Goal: Task Accomplishment & Management: Complete application form

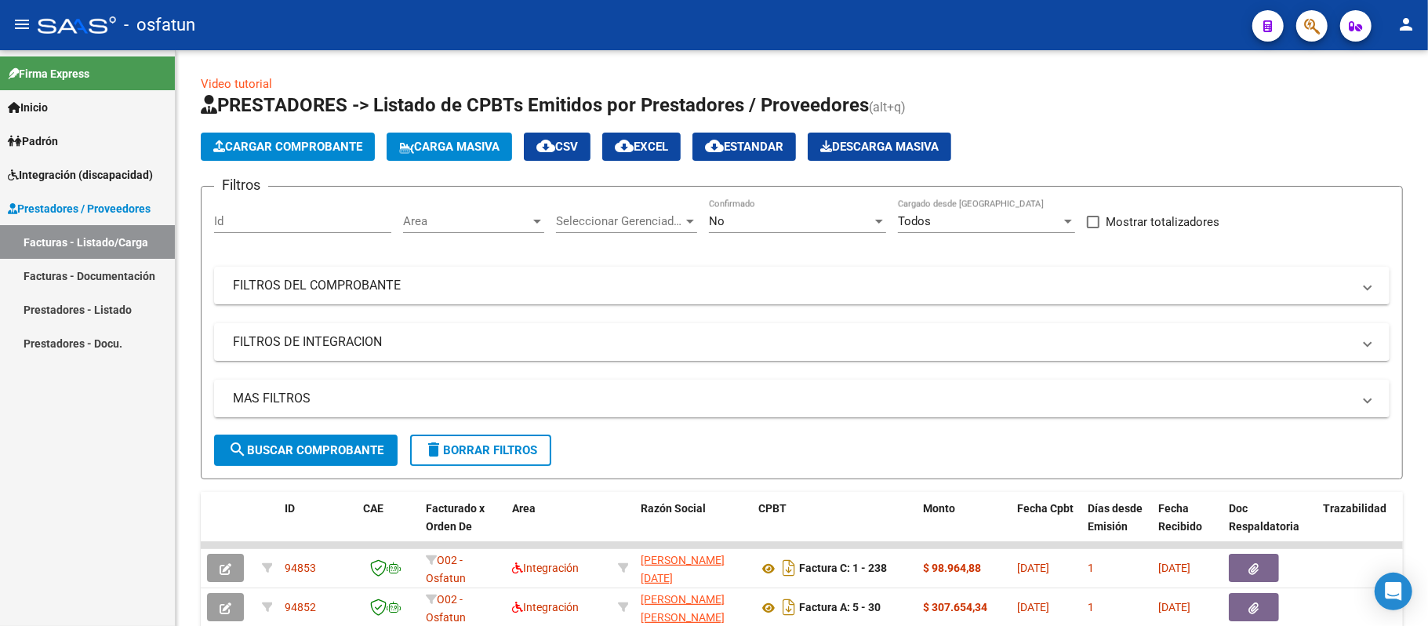
click at [317, 147] on span "Cargar Comprobante" at bounding box center [287, 147] width 149 height 14
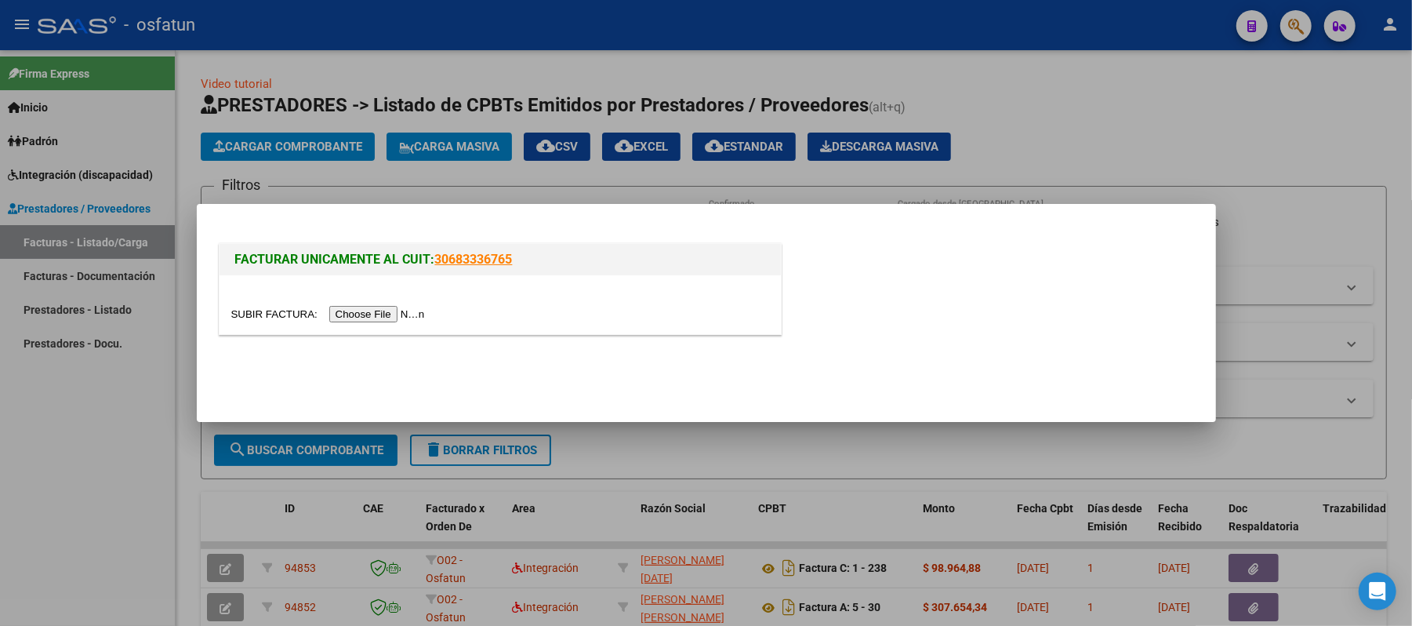
click at [399, 314] on input "file" at bounding box center [330, 314] width 198 height 16
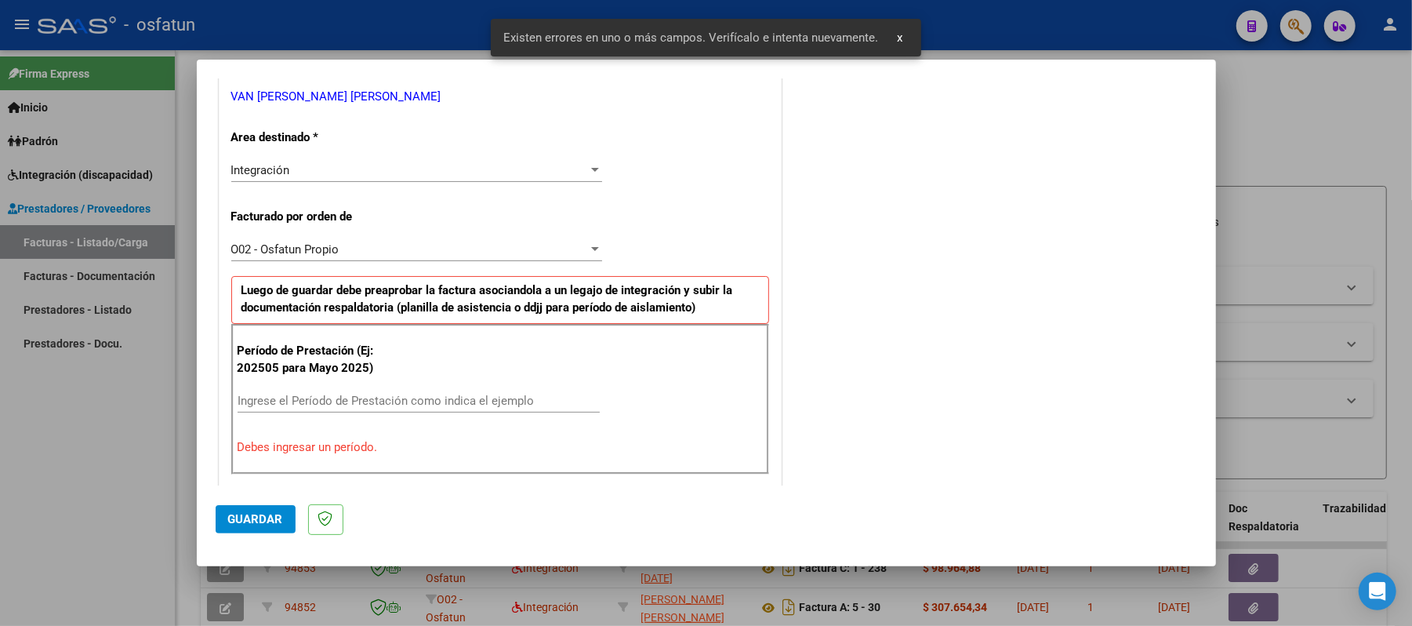
scroll to position [424, 0]
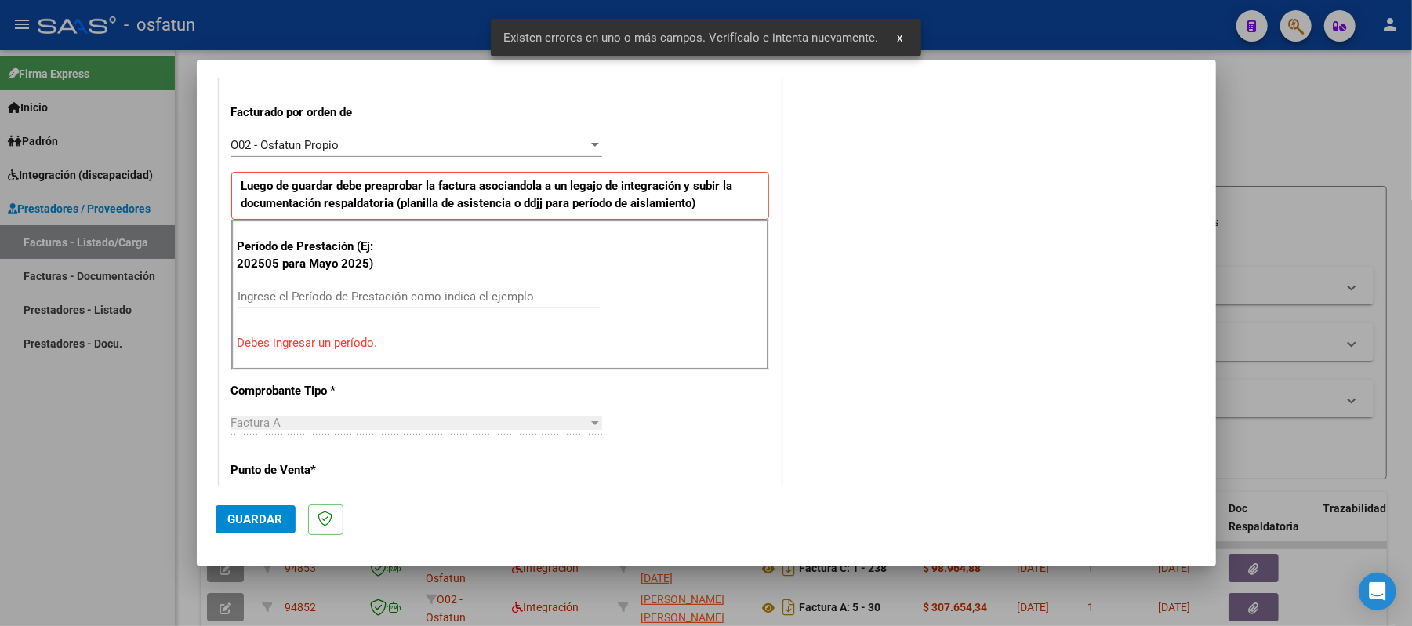
click at [455, 296] on input "Ingrese el Período de Prestación como indica el ejemplo" at bounding box center [419, 296] width 362 height 14
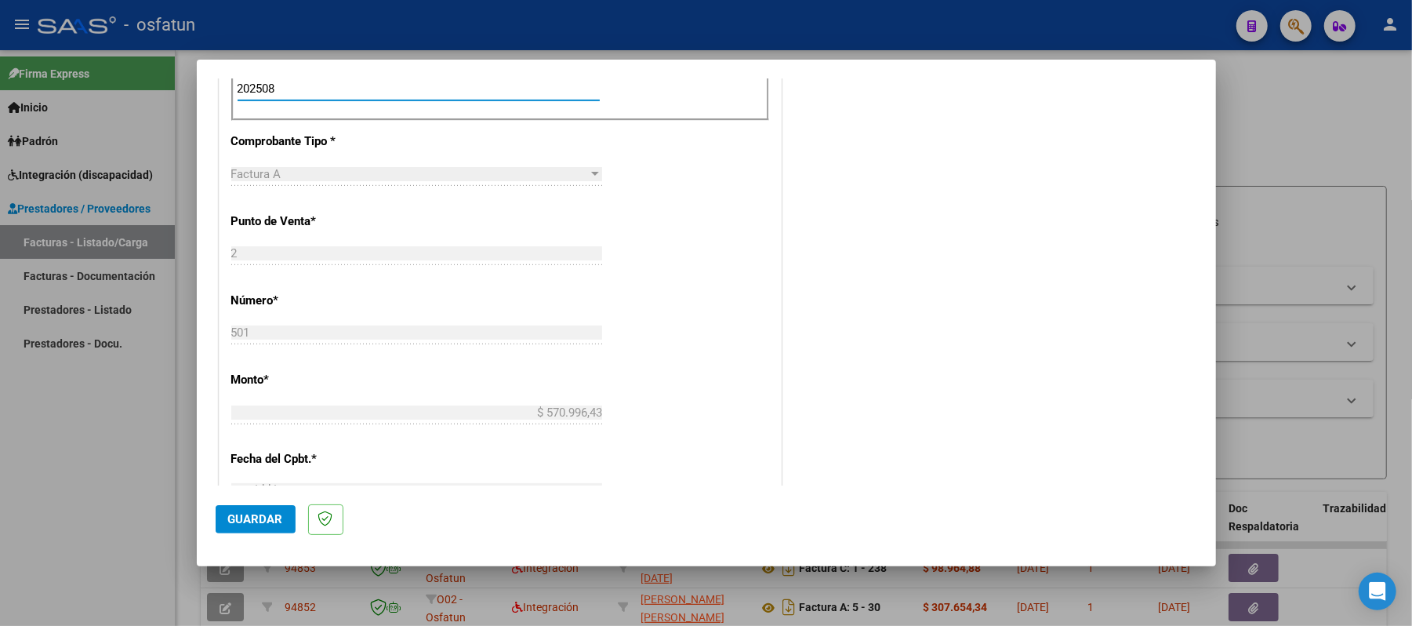
scroll to position [634, 0]
type input "202508"
click at [265, 518] on span "Guardar" at bounding box center [255, 519] width 55 height 14
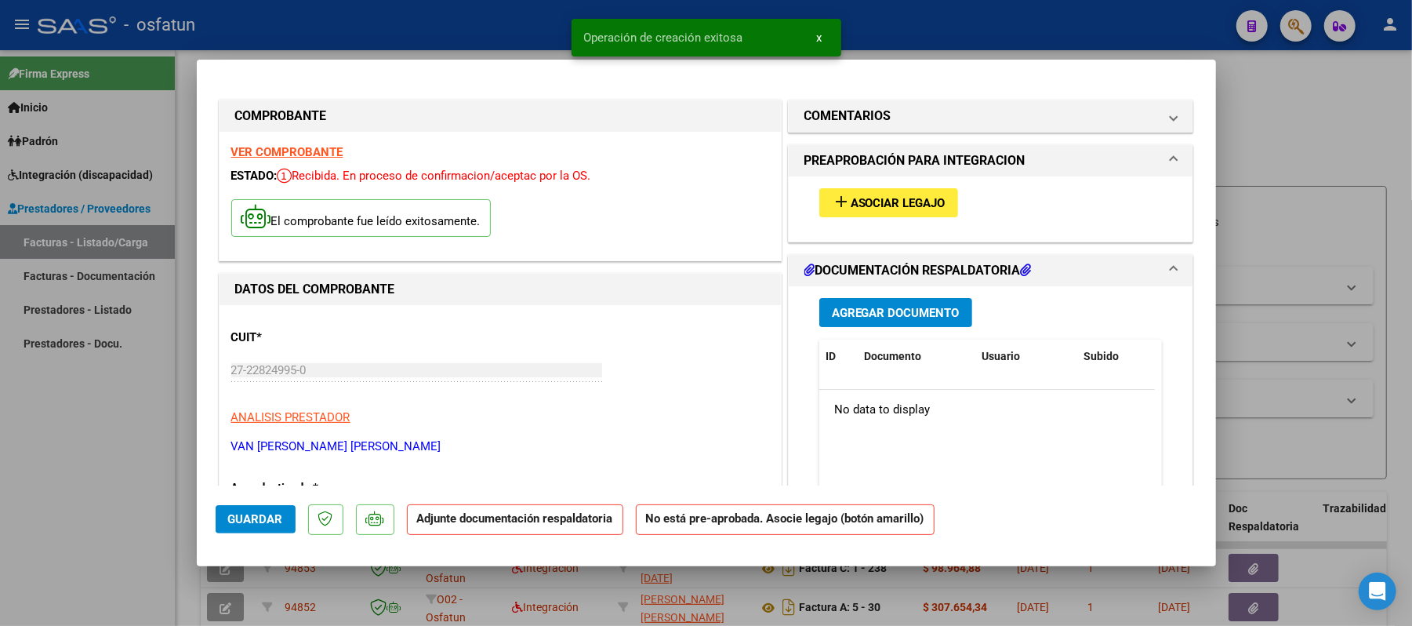
click at [858, 201] on span "Asociar Legajo" at bounding box center [898, 203] width 95 height 14
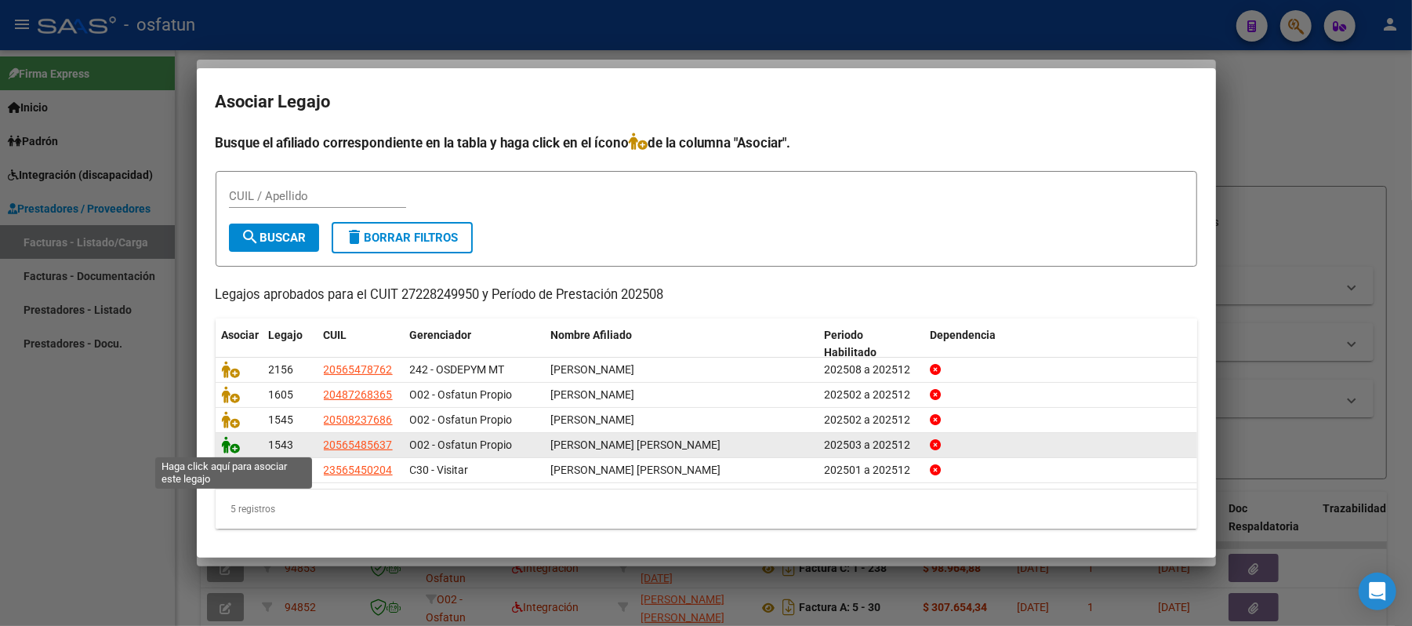
click at [223, 441] on icon at bounding box center [231, 444] width 19 height 17
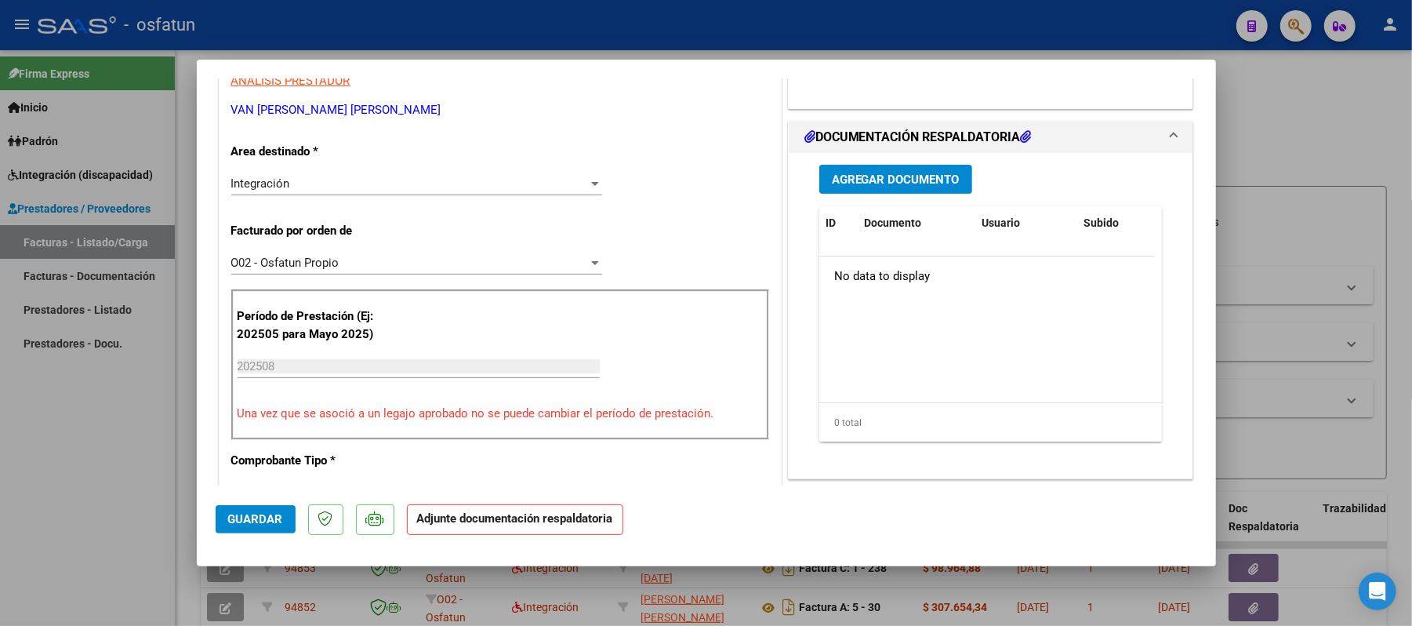
scroll to position [418, 0]
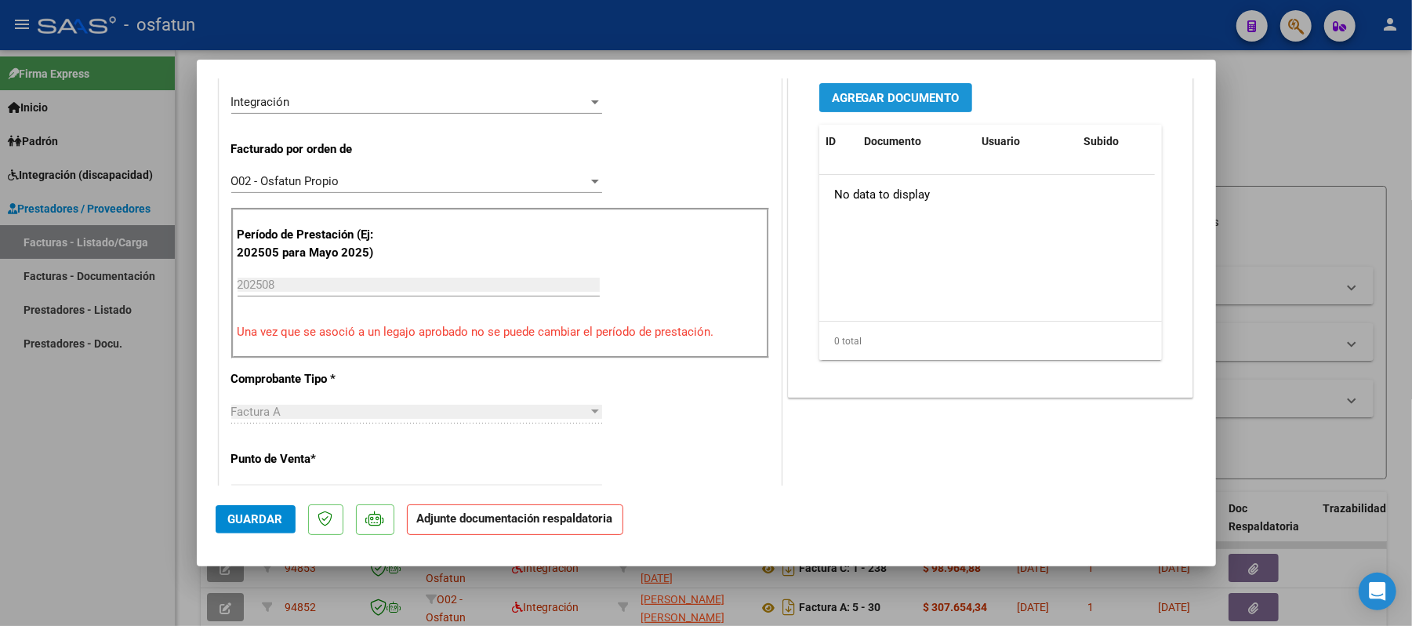
click at [860, 101] on span "Agregar Documento" at bounding box center [896, 98] width 128 height 14
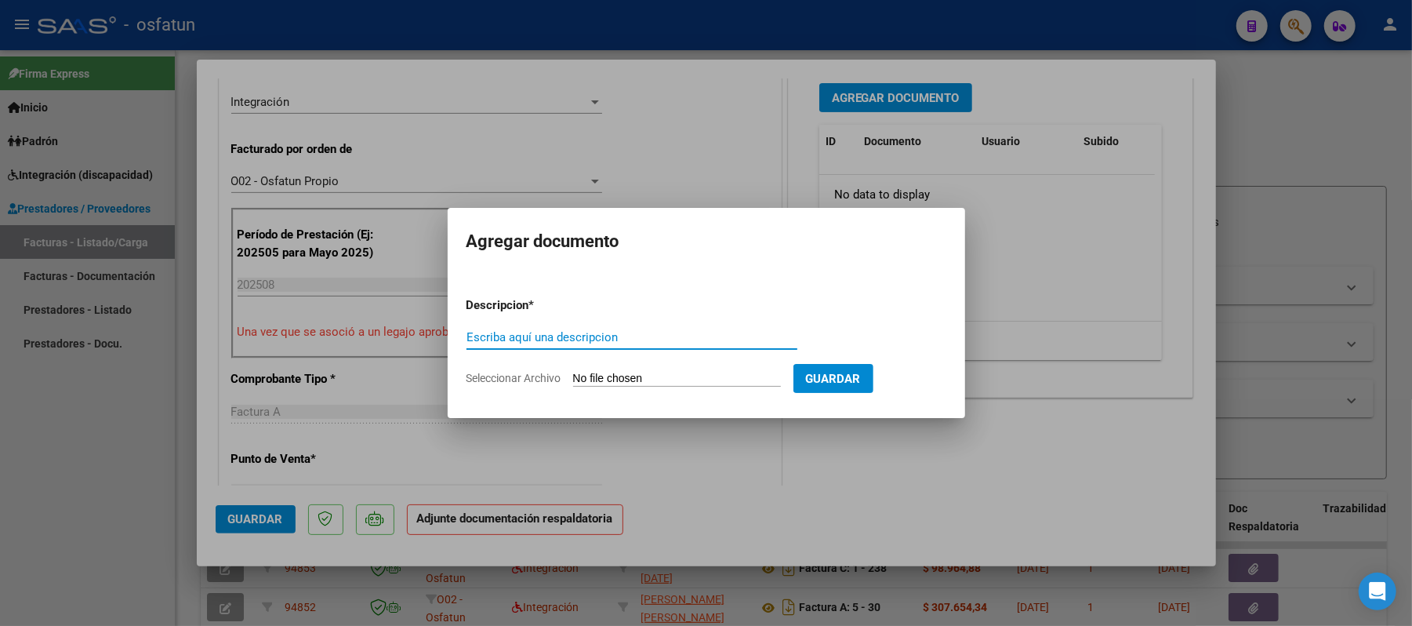
click at [641, 340] on input "Escriba aquí una descripcion" at bounding box center [632, 337] width 331 height 14
type input "ASIST"
click at [666, 372] on input "Seleccionar Archivo" at bounding box center [677, 379] width 208 height 15
type input "C:\fakepath\ASIST.pdf"
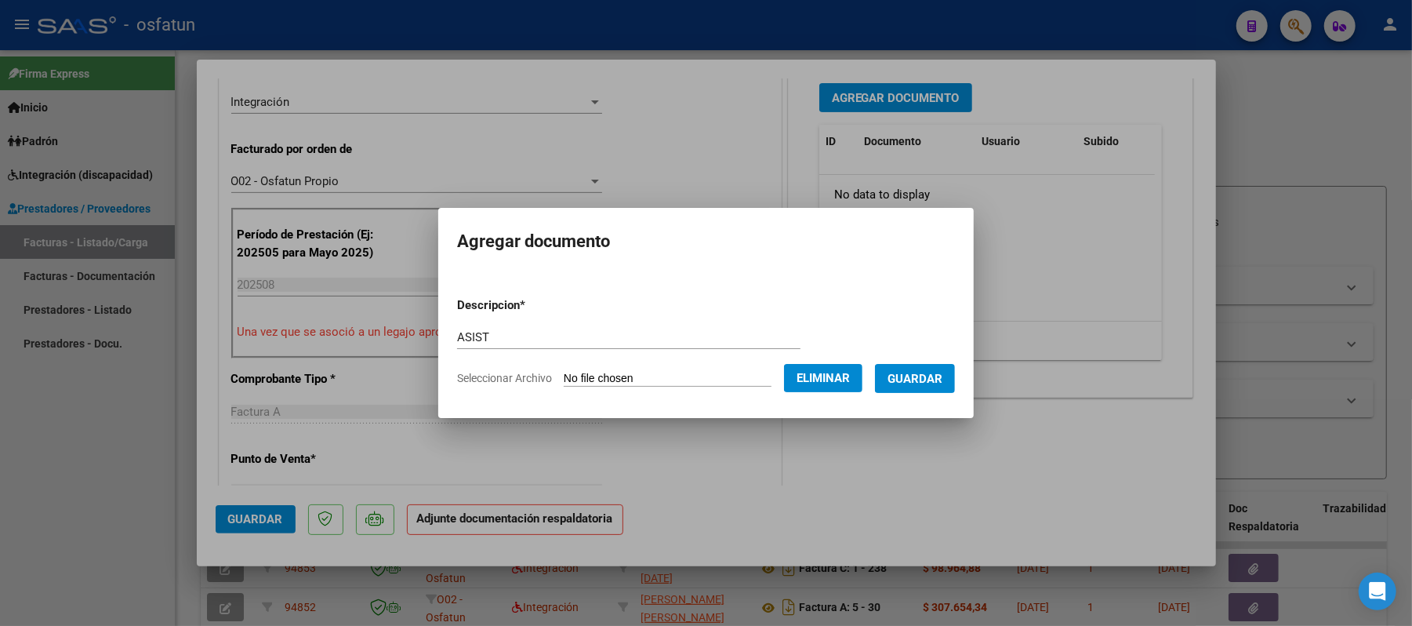
click at [935, 373] on span "Guardar" at bounding box center [915, 379] width 55 height 14
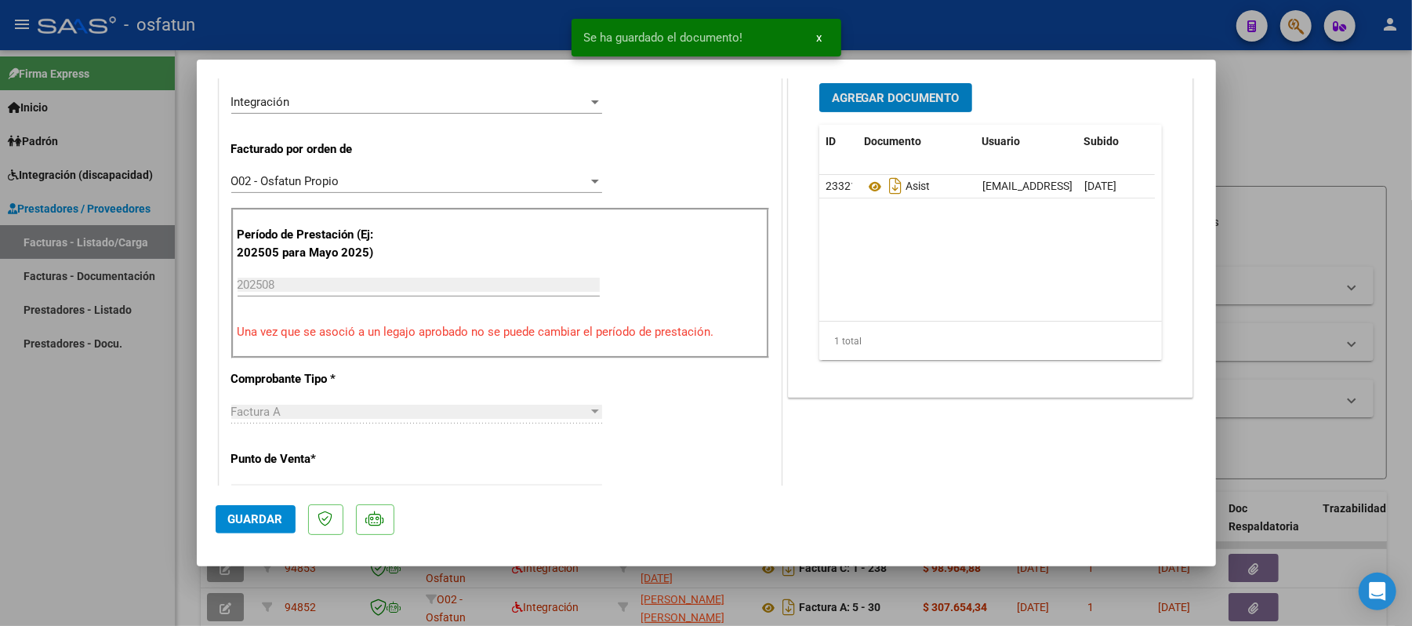
click at [870, 107] on button "Agregar Documento" at bounding box center [896, 97] width 153 height 29
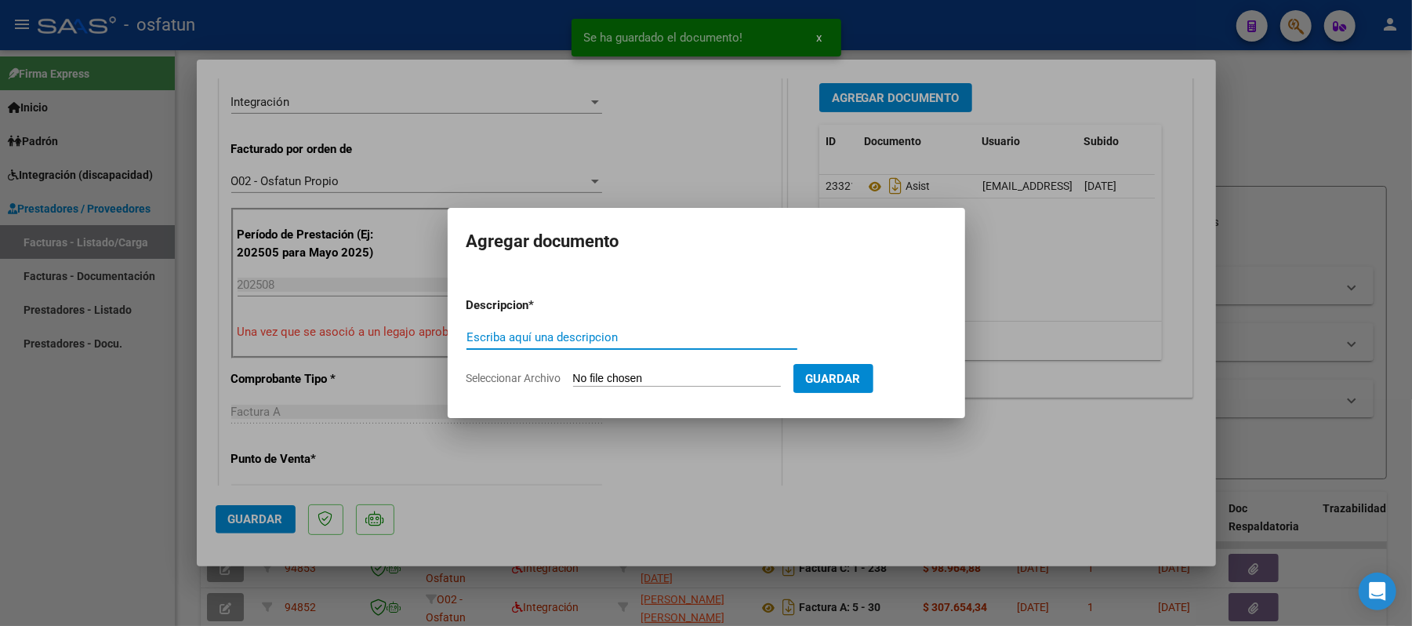
click at [753, 333] on input "Escriba aquí una descripcion" at bounding box center [632, 337] width 331 height 14
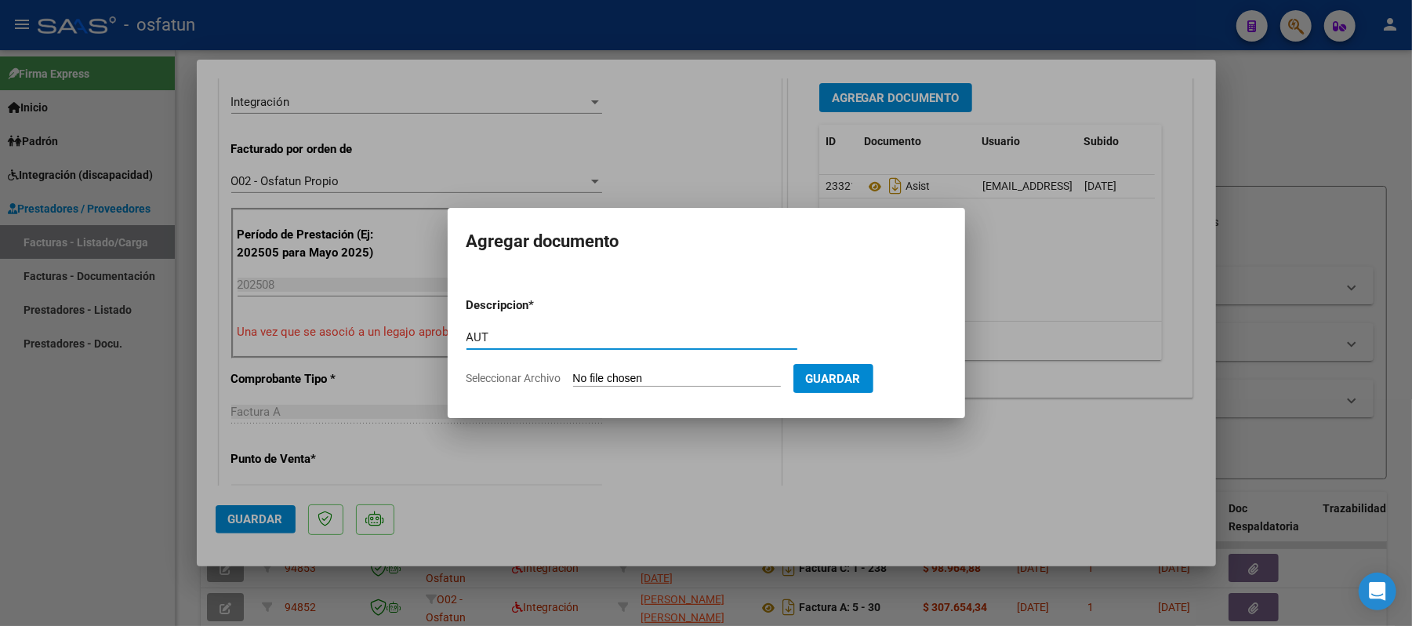
type input "AUT"
click at [660, 380] on input "Seleccionar Archivo" at bounding box center [677, 379] width 208 height 15
type input "C:\fakepath\AUT MODULO MAESTRA DE APOYO.pdf"
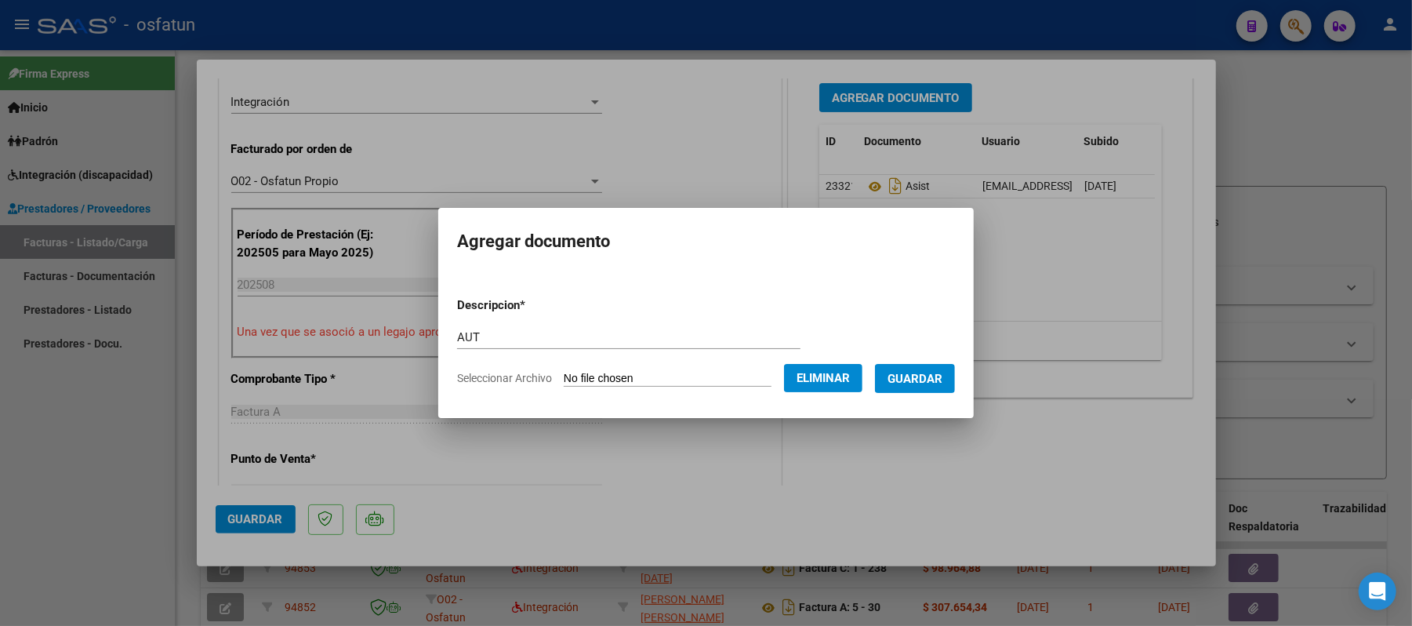
click at [933, 377] on span "Guardar" at bounding box center [915, 379] width 55 height 14
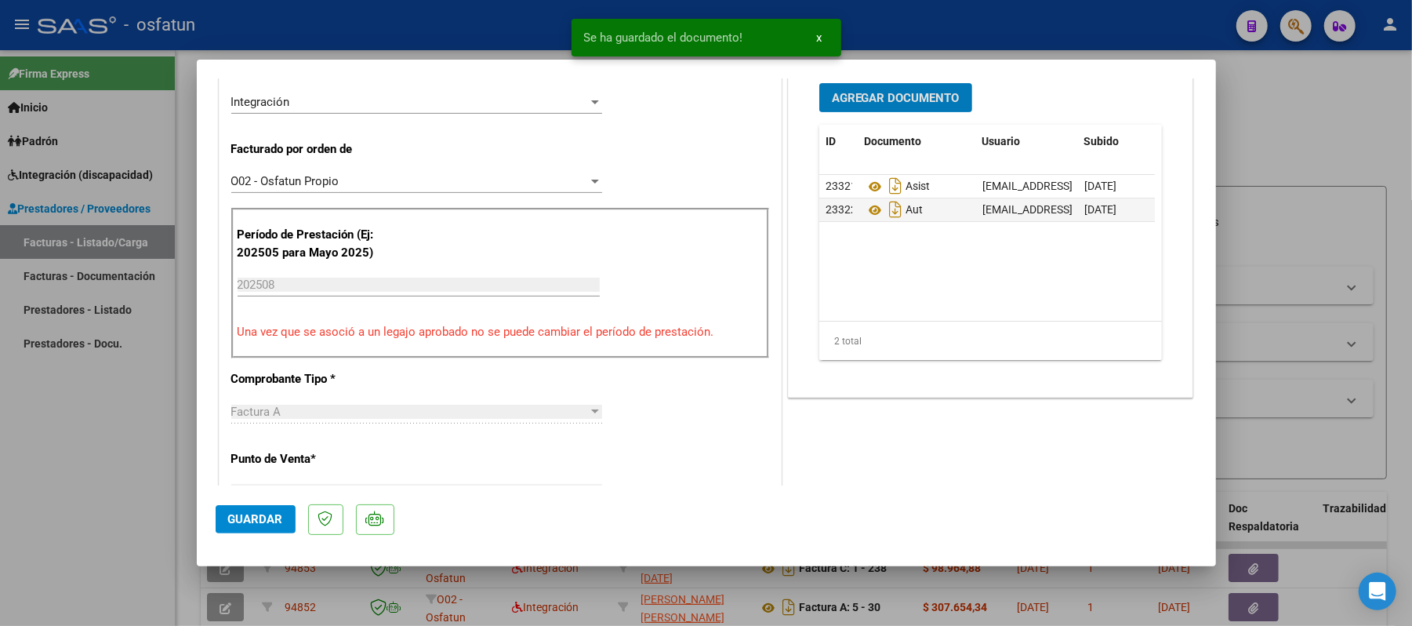
click at [245, 522] on span "Guardar" at bounding box center [255, 519] width 55 height 14
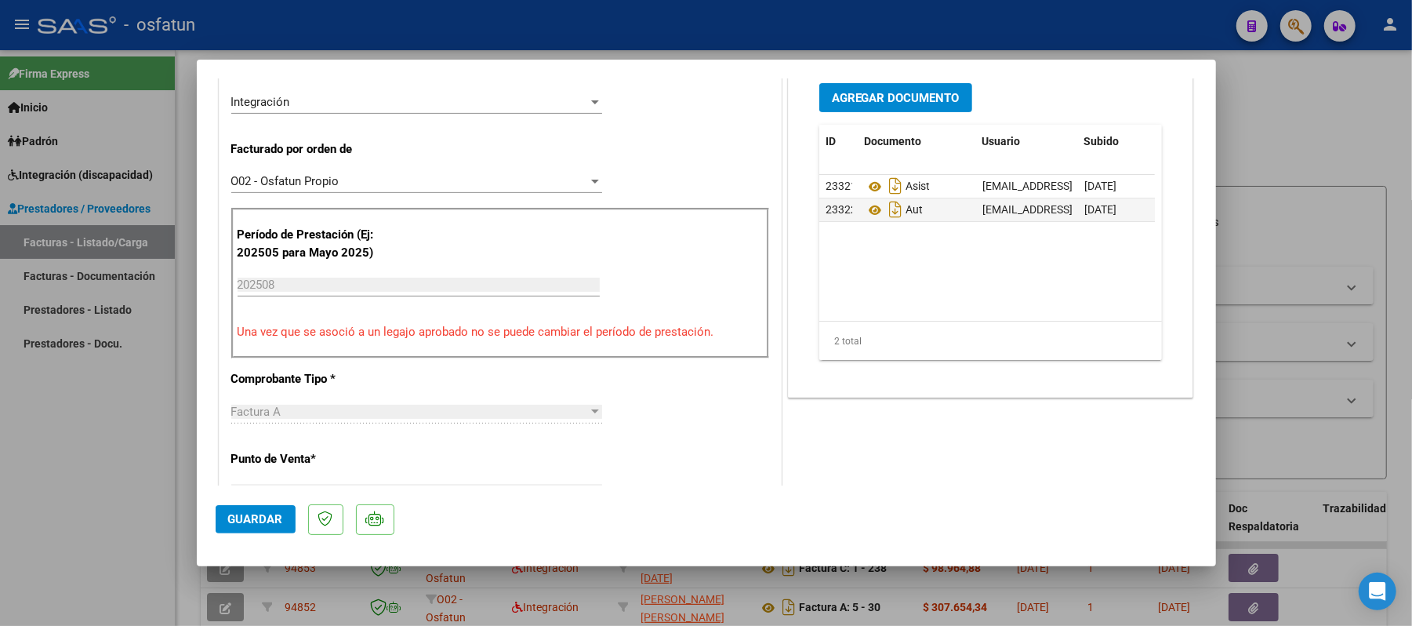
click at [1303, 151] on div at bounding box center [706, 313] width 1412 height 626
type input "$ 0,00"
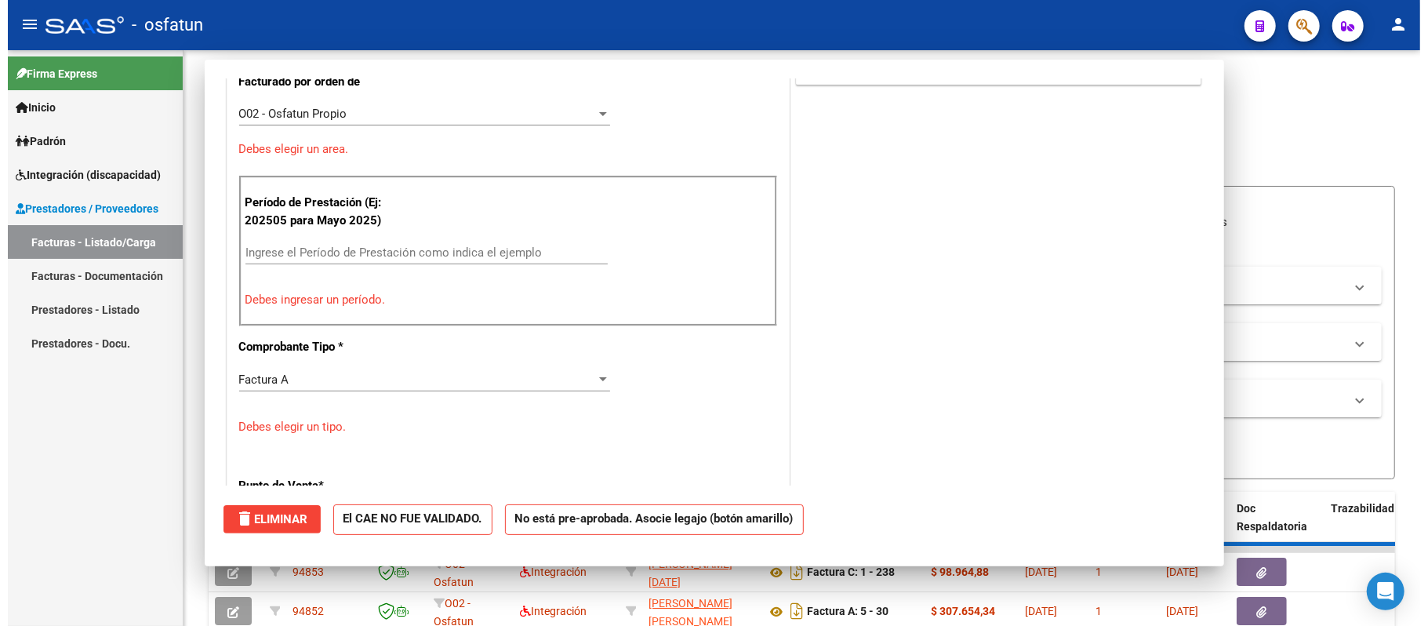
scroll to position [351, 0]
